Goal: Navigation & Orientation: Find specific page/section

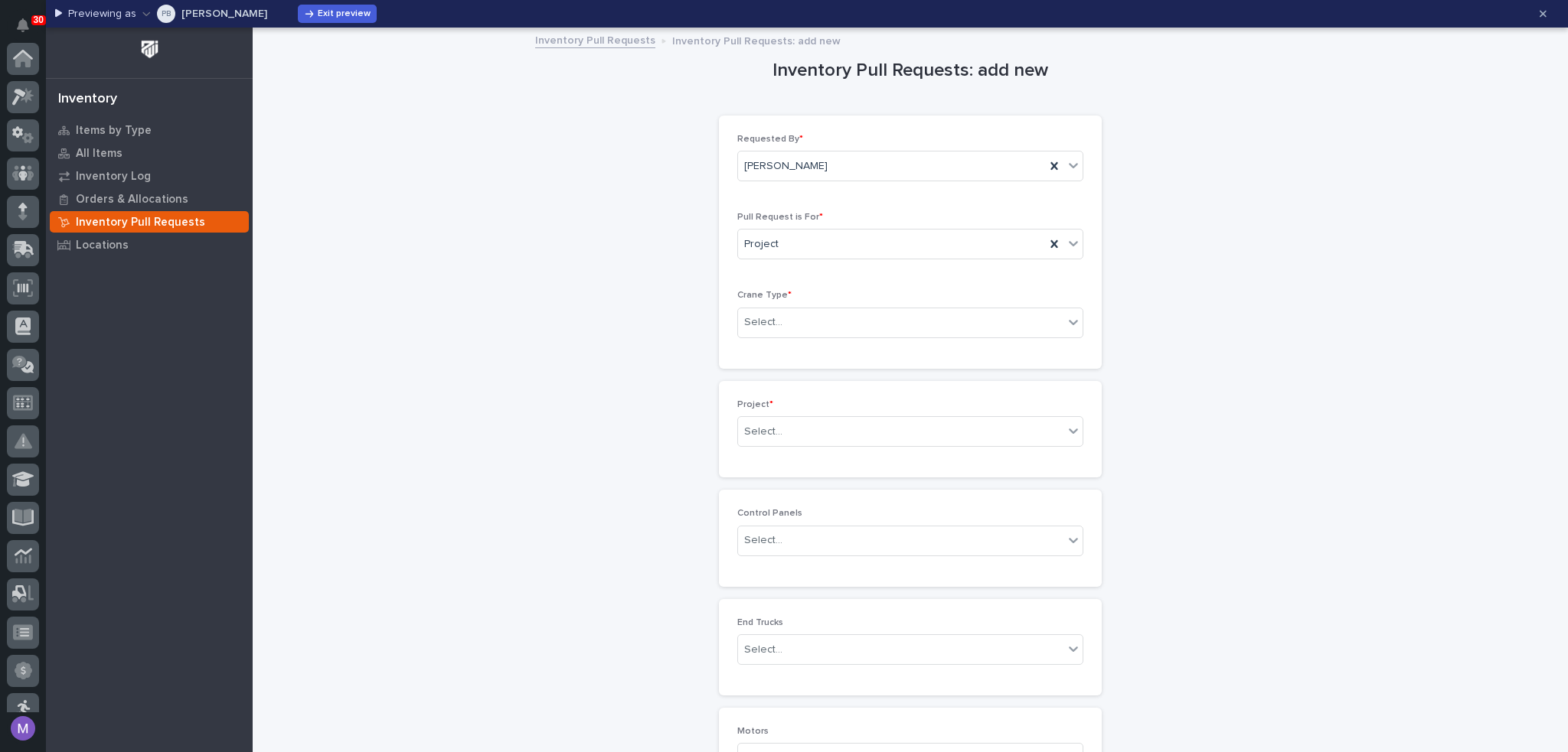
scroll to position [517, 0]
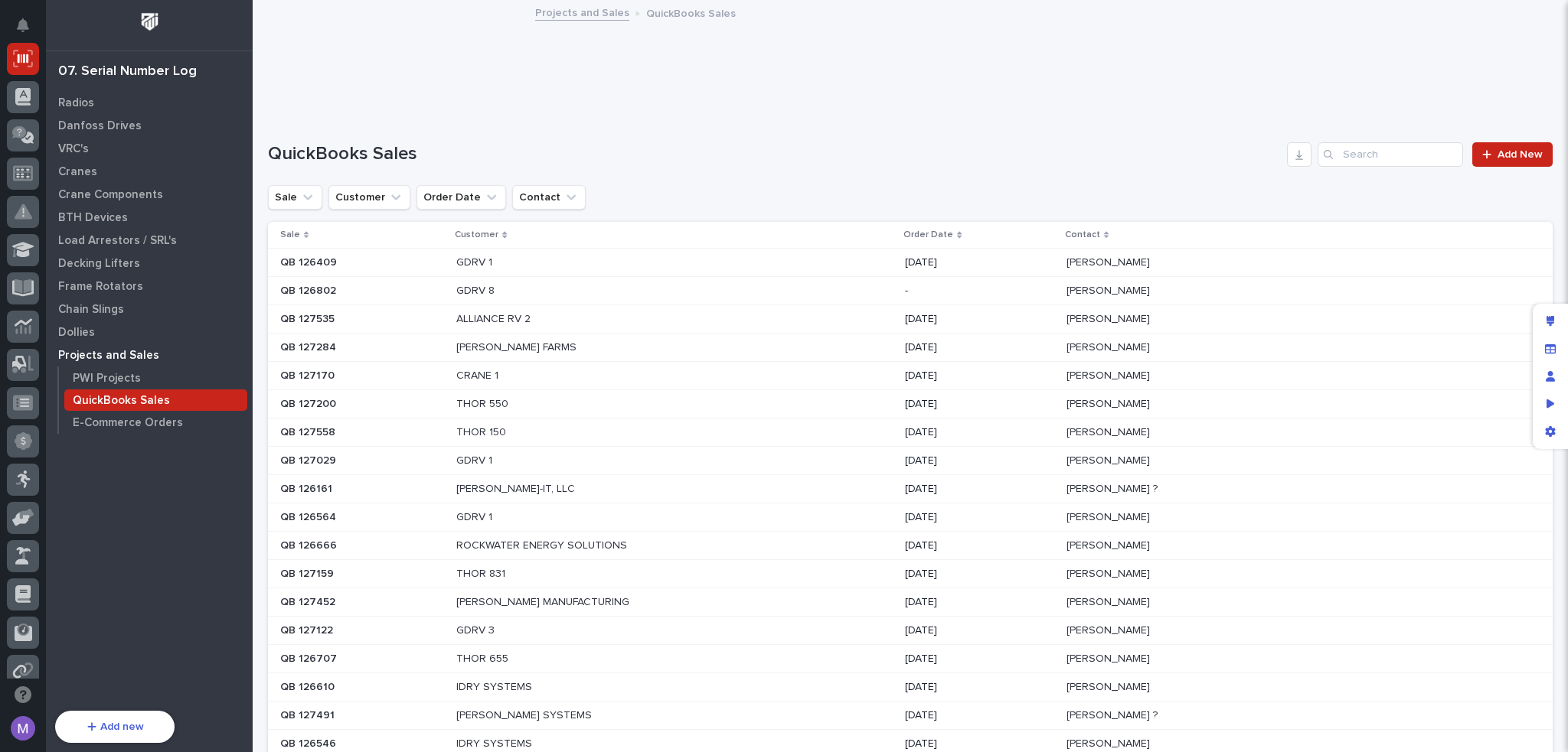
scroll to position [550, 0]
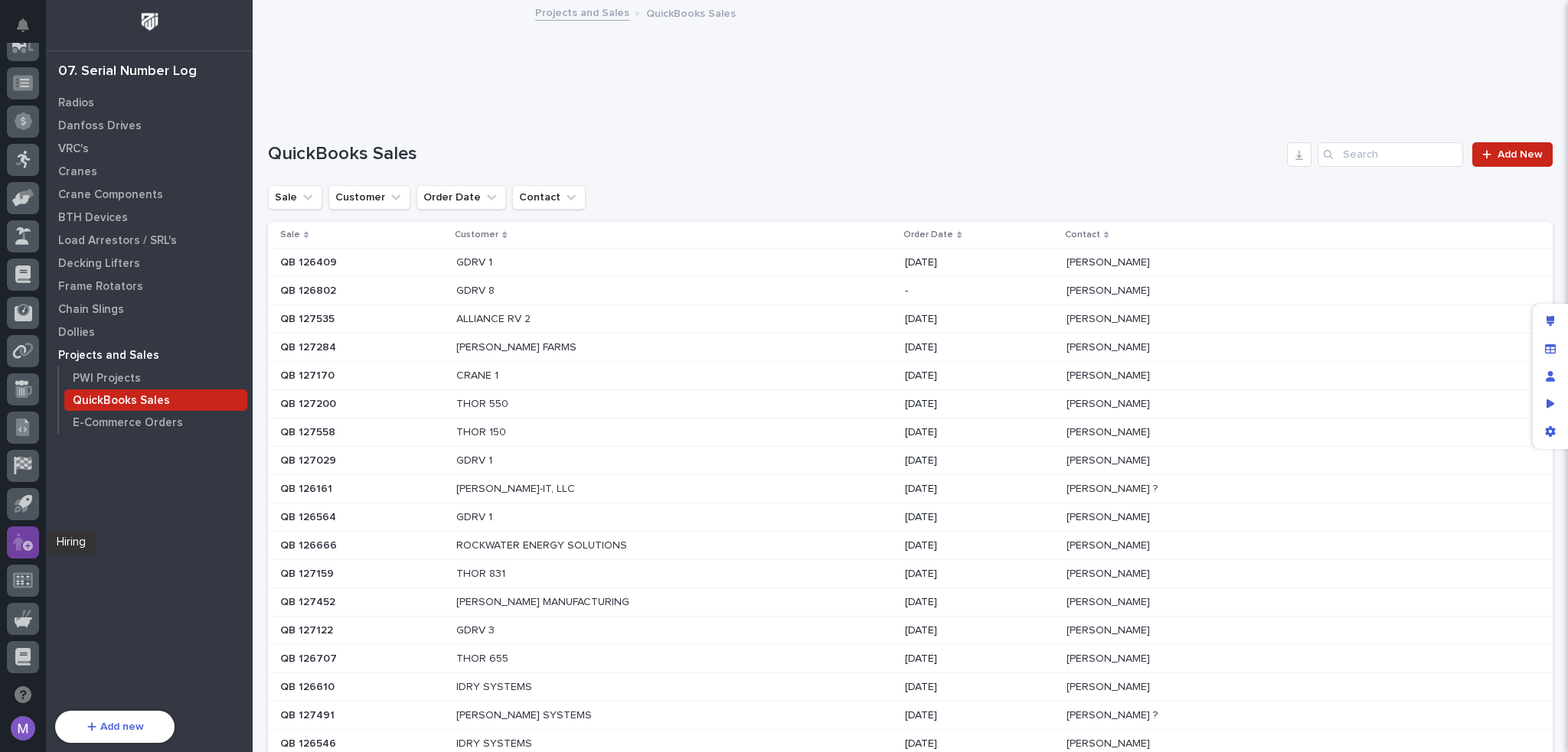
click at [29, 540] on icon at bounding box center [23, 542] width 20 height 17
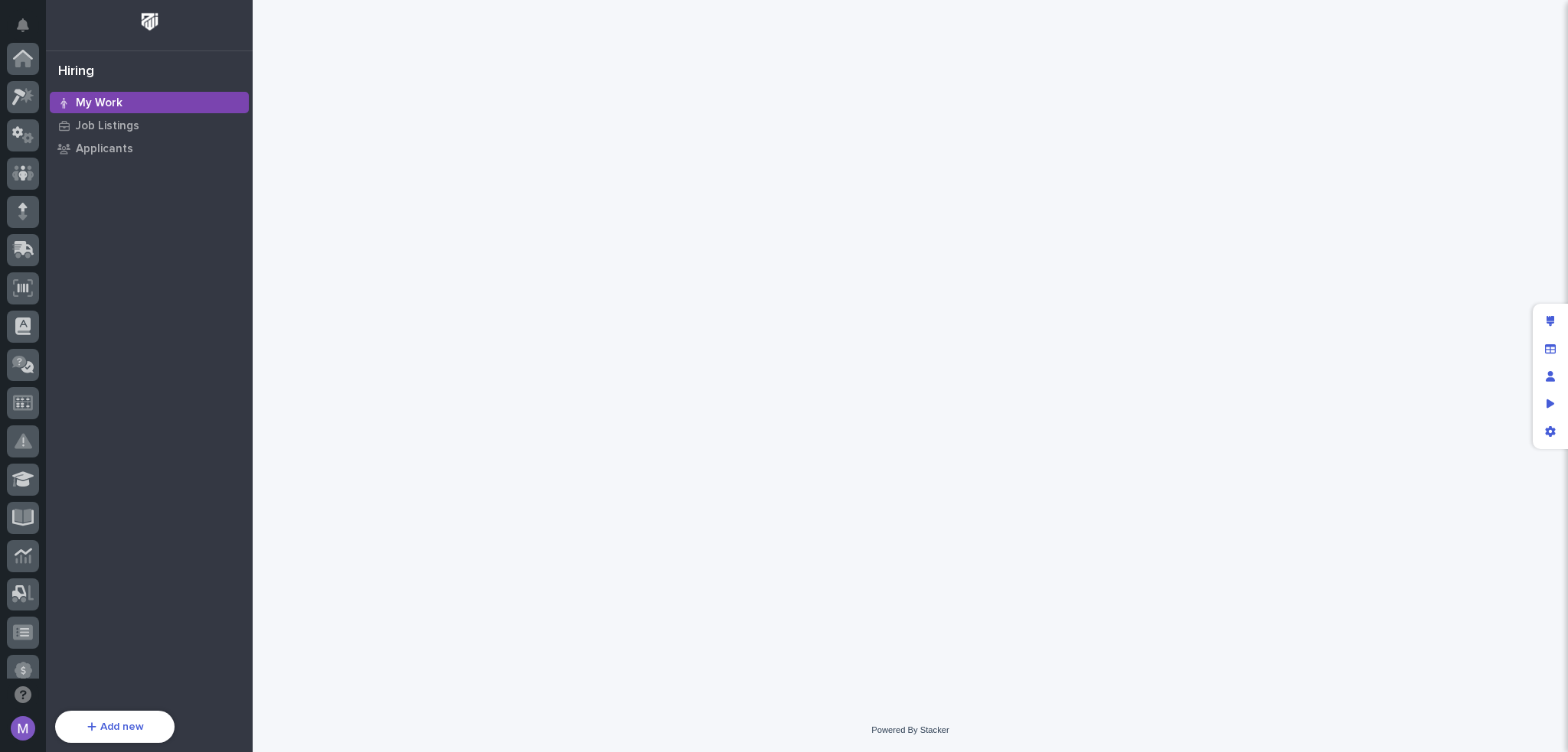
scroll to position [550, 0]
